Goal: Navigation & Orientation: Go to known website

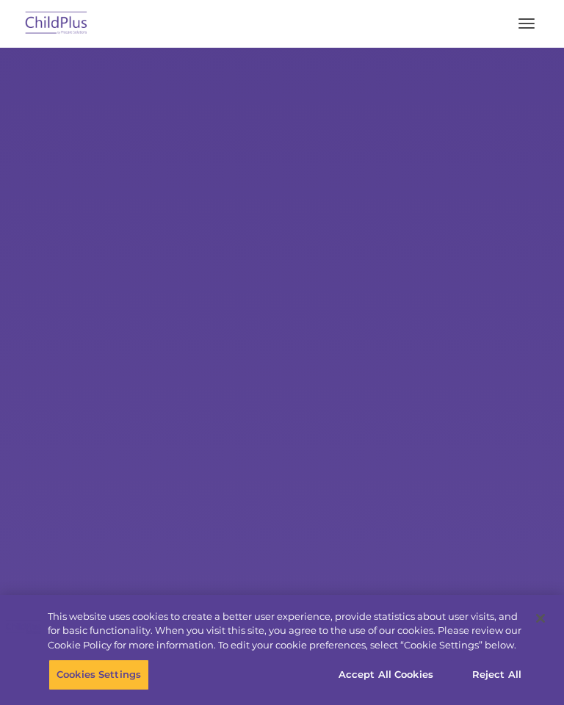
type input ""
select select "MEDIUM"
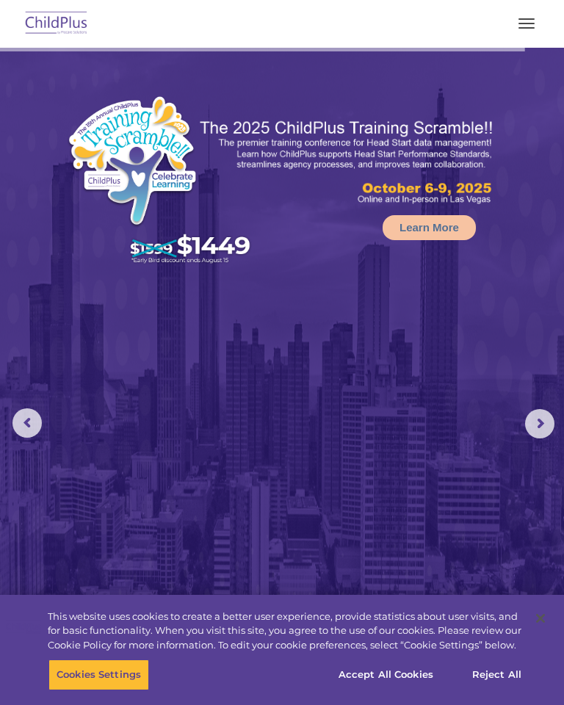
click at [525, 16] on button "button" at bounding box center [526, 24] width 31 height 24
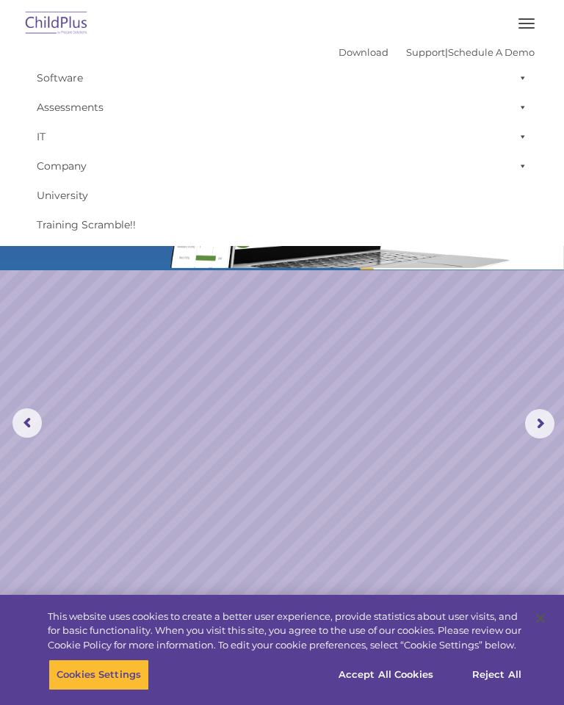
click at [65, 35] on img at bounding box center [56, 24] width 69 height 35
click at [87, 18] on img at bounding box center [56, 24] width 69 height 35
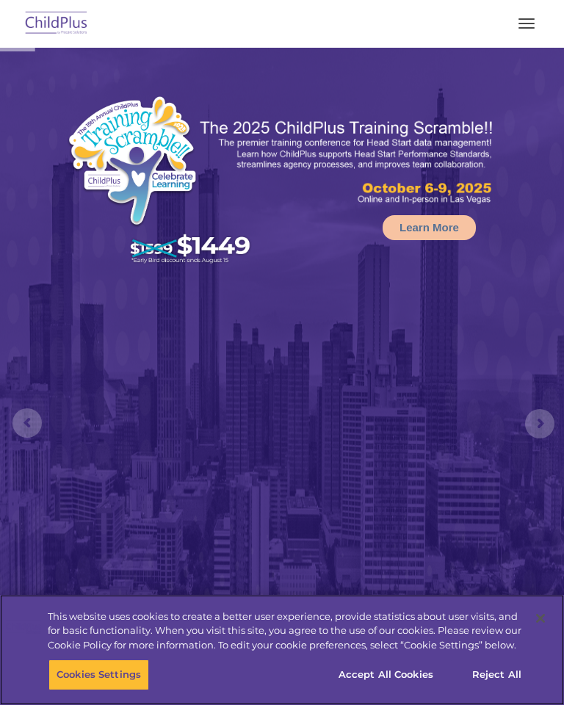
select select "MEDIUM"
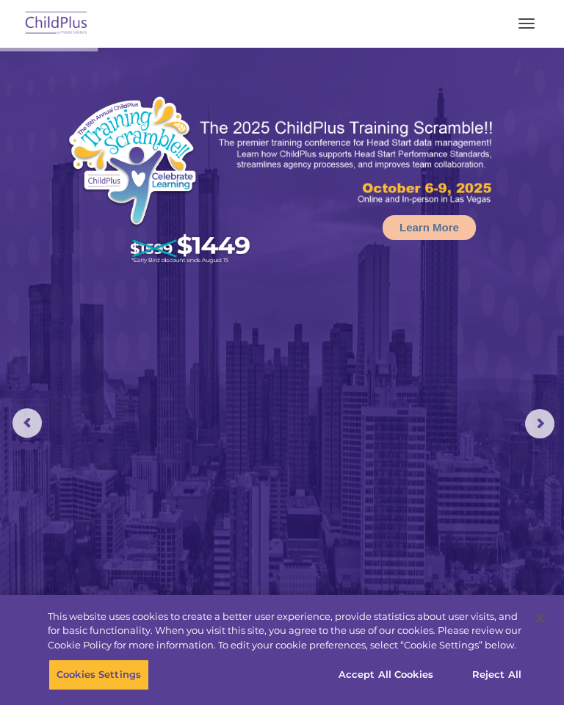
click at [522, 24] on span "button" at bounding box center [527, 23] width 16 height 1
